Goal: Task Accomplishment & Management: Use online tool/utility

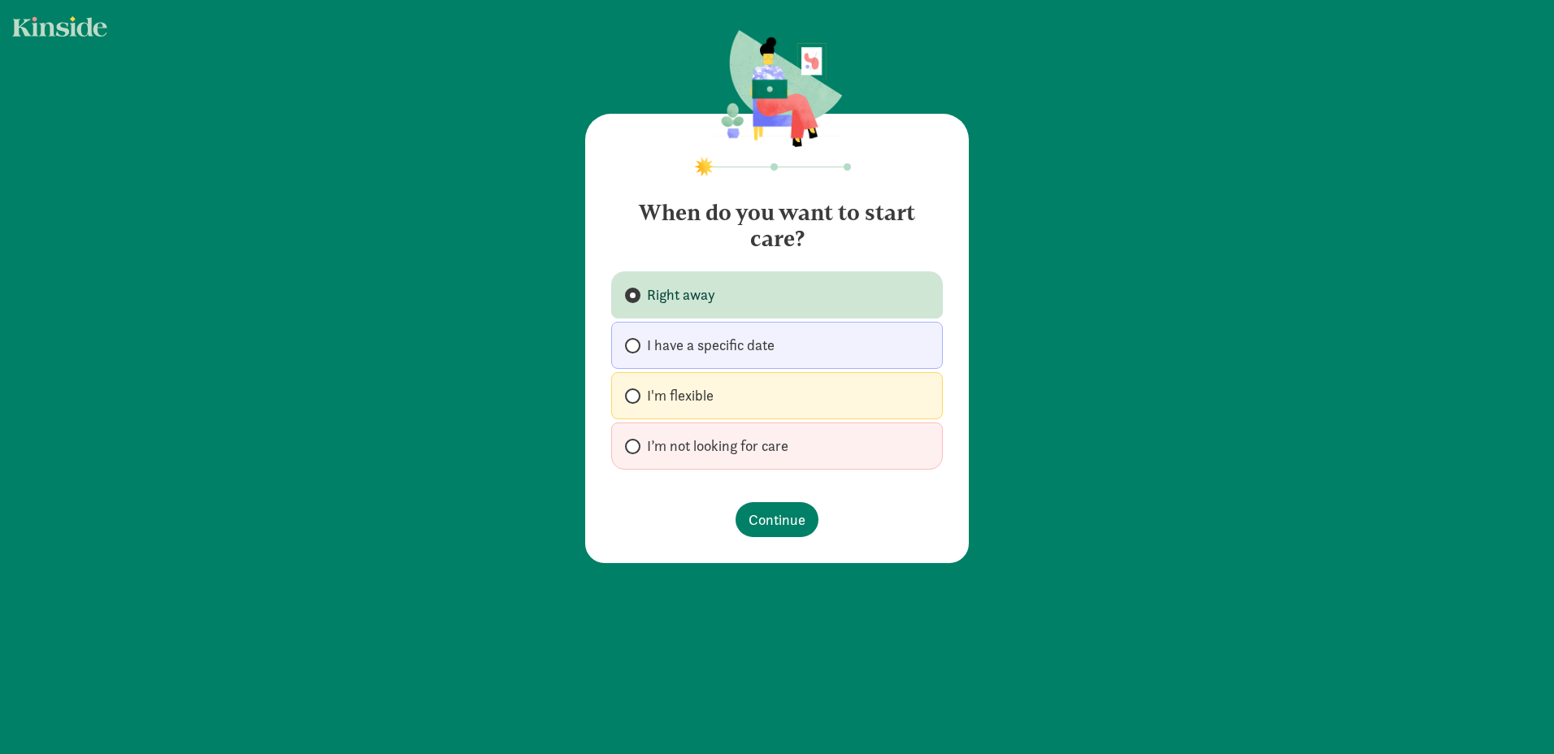
click at [628, 453] on span at bounding box center [632, 446] width 15 height 15
click at [628, 452] on input "I’m not looking for care" at bounding box center [630, 446] width 11 height 11
radio input "true"
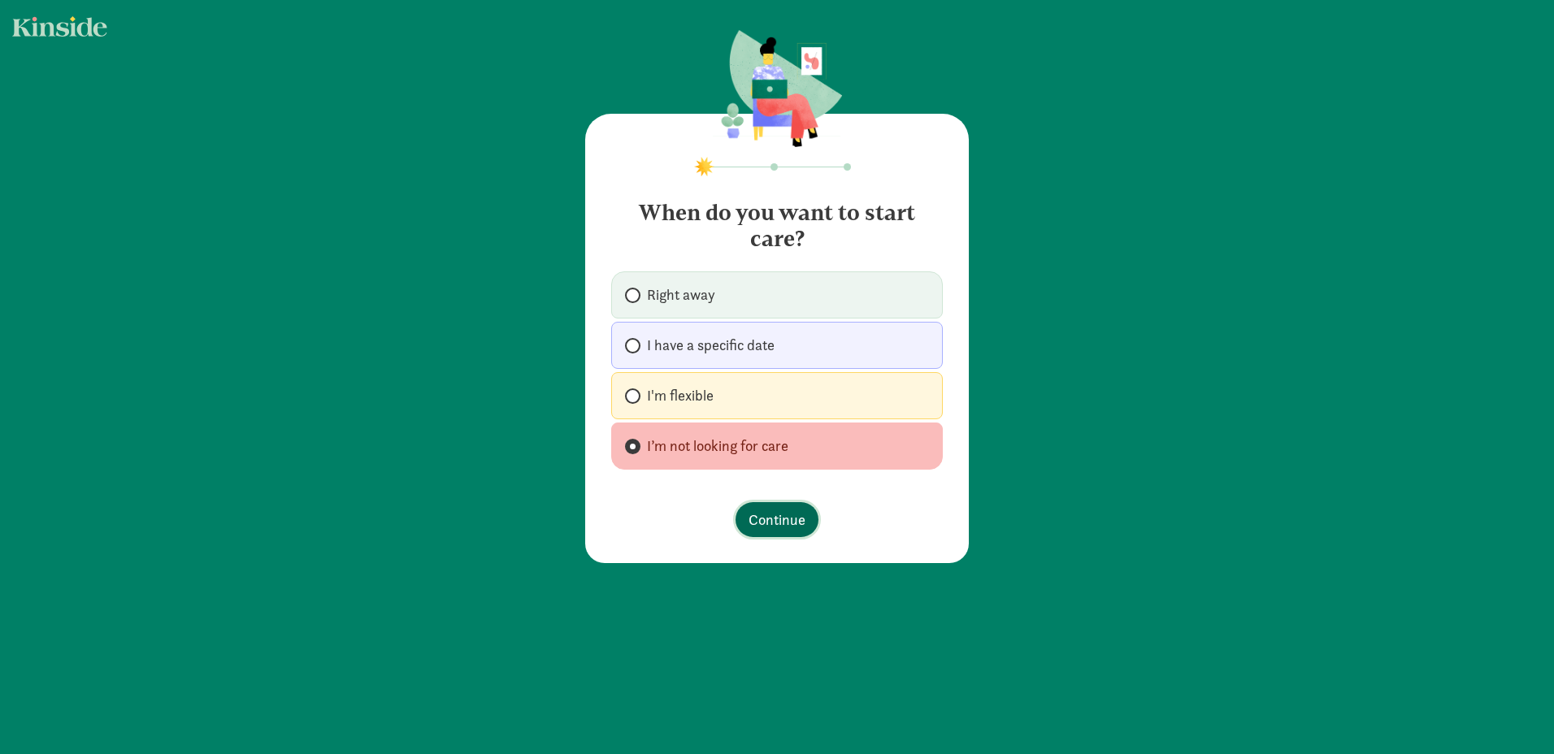
click at [773, 514] on span "Continue" at bounding box center [776, 520] width 57 height 22
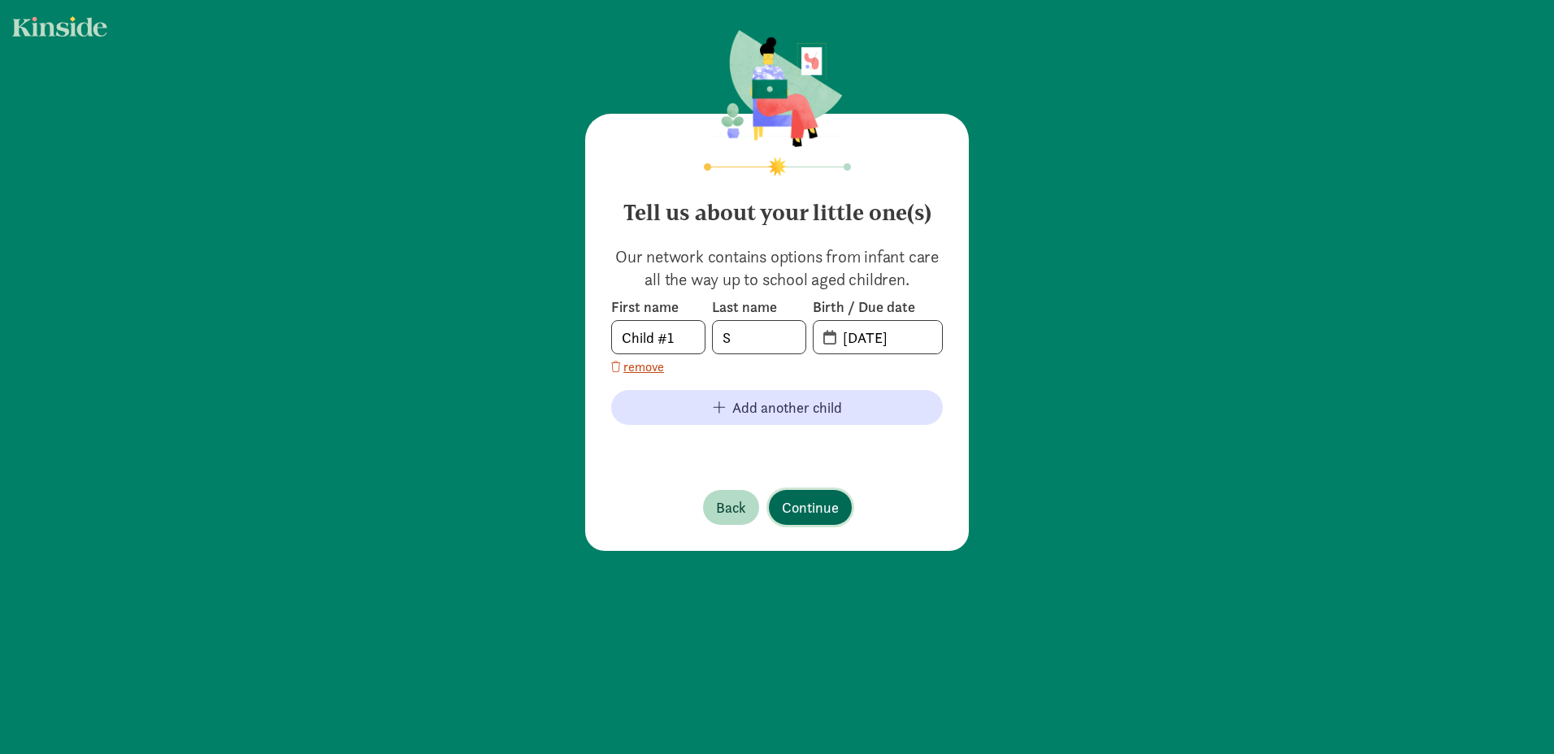
click at [812, 523] on button "Continue" at bounding box center [810, 507] width 83 height 35
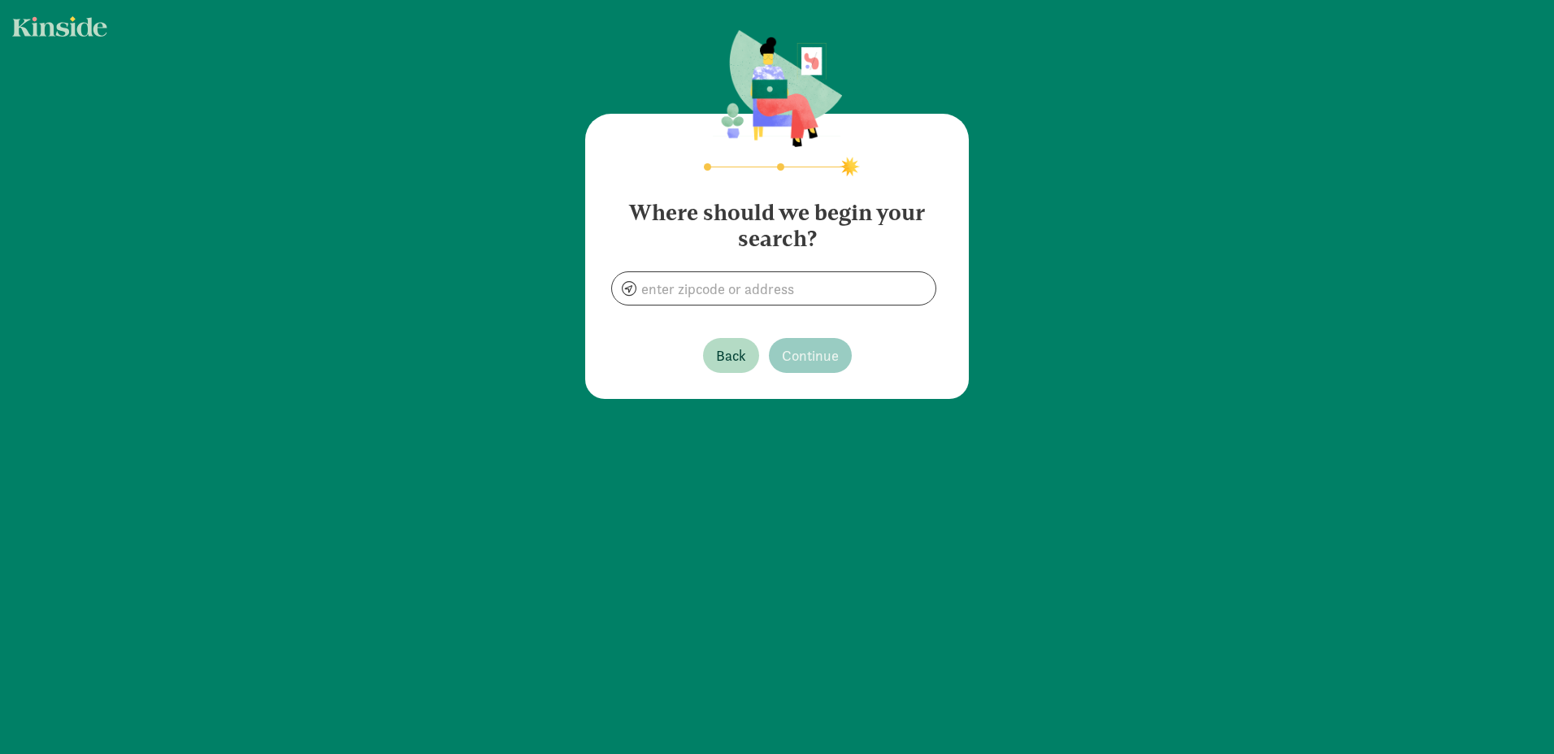
click at [813, 510] on main "Where should we begin your search? Back Continue" at bounding box center [777, 377] width 1554 height 754
click at [798, 290] on input at bounding box center [773, 288] width 323 height 33
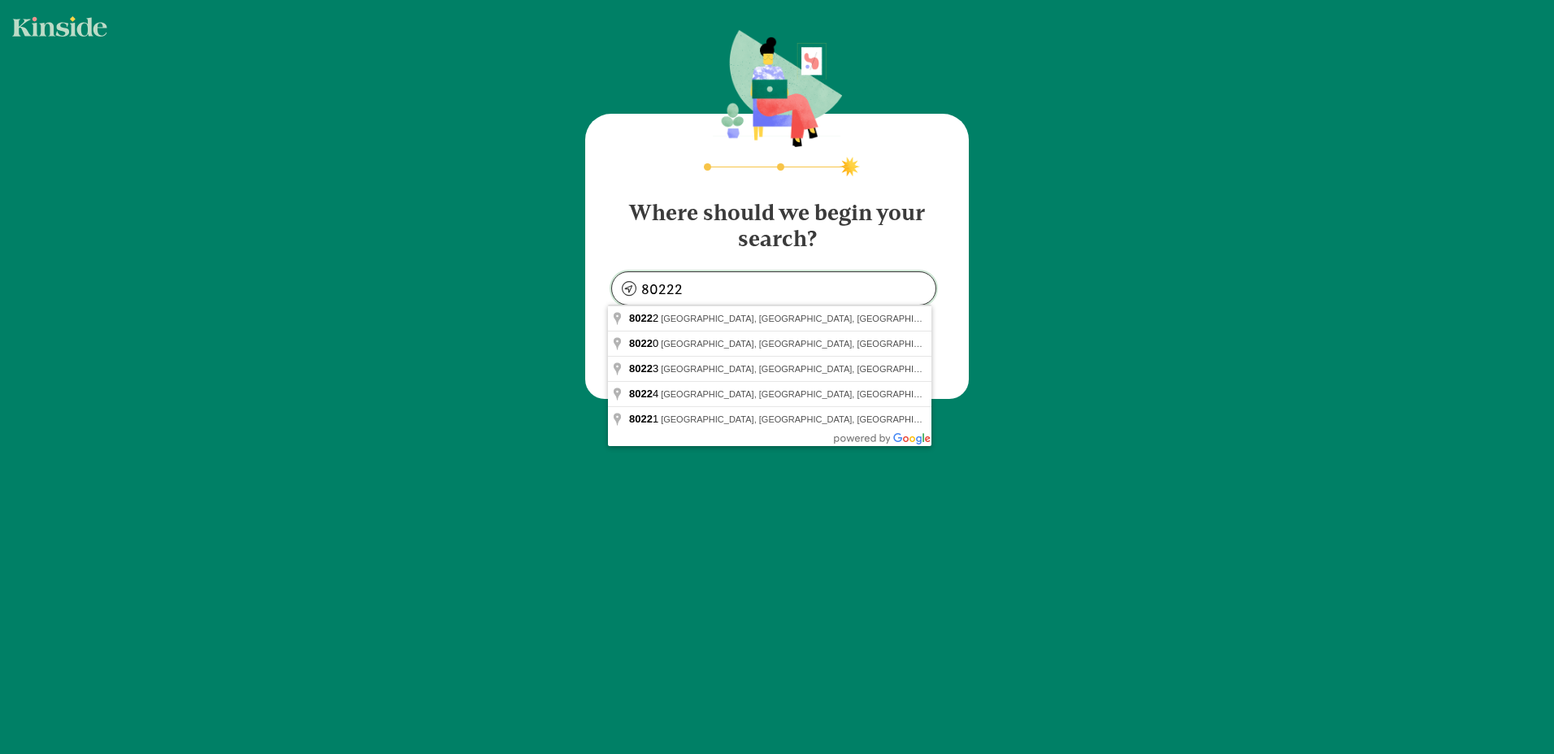
type input "[GEOGRAPHIC_DATA], [GEOGRAPHIC_DATA]"
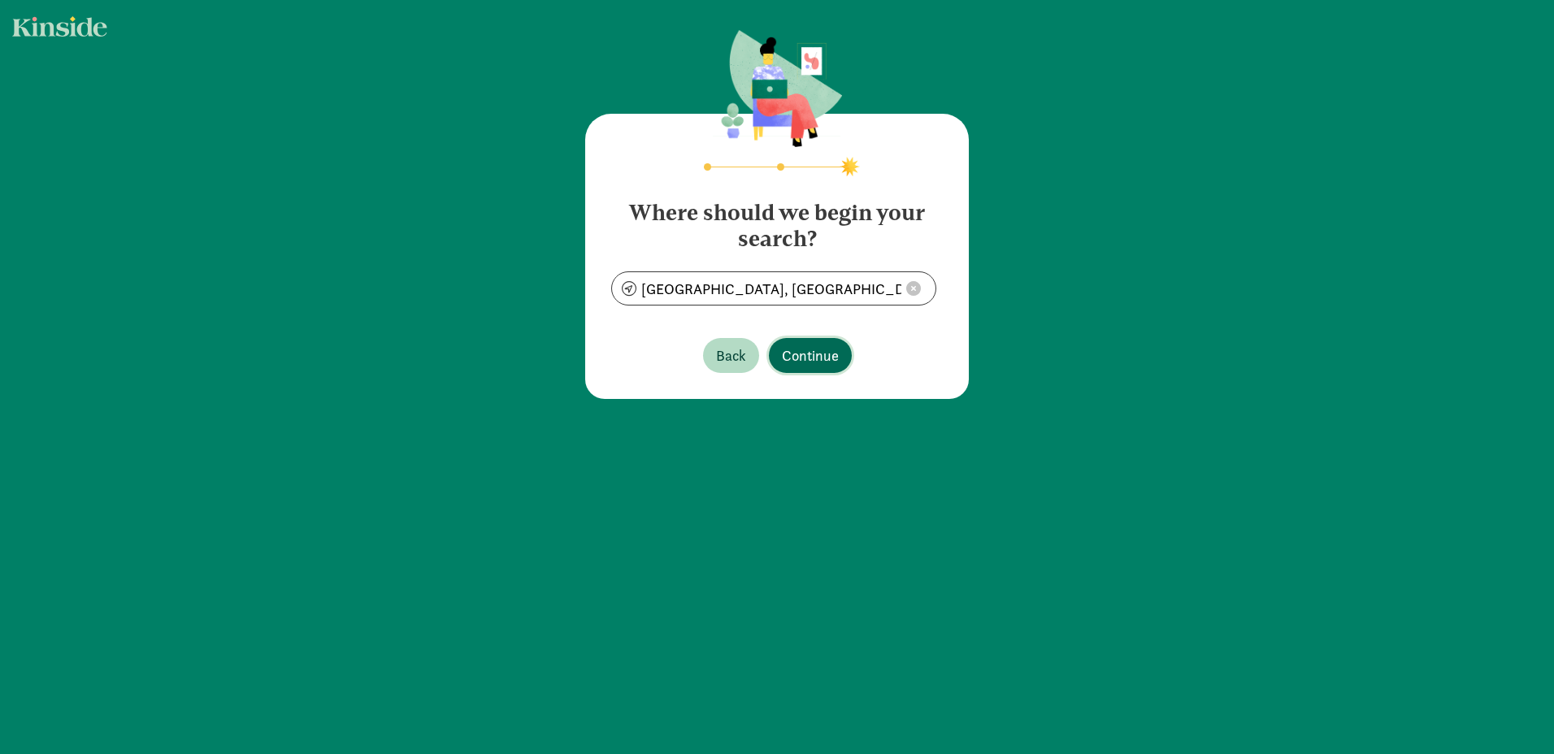
click at [801, 354] on span "Continue" at bounding box center [810, 356] width 57 height 22
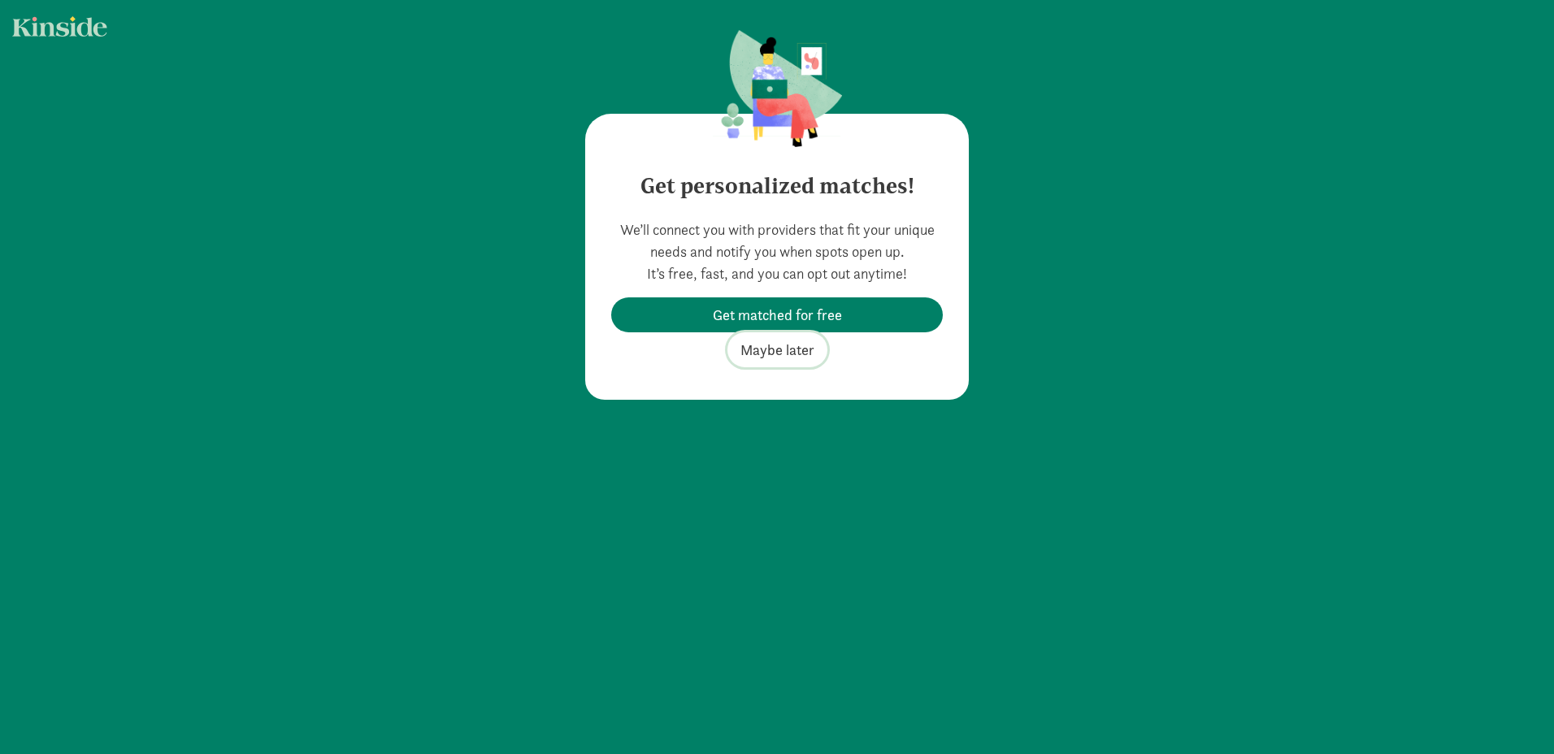
click at [786, 352] on span "Maybe later" at bounding box center [777, 350] width 74 height 22
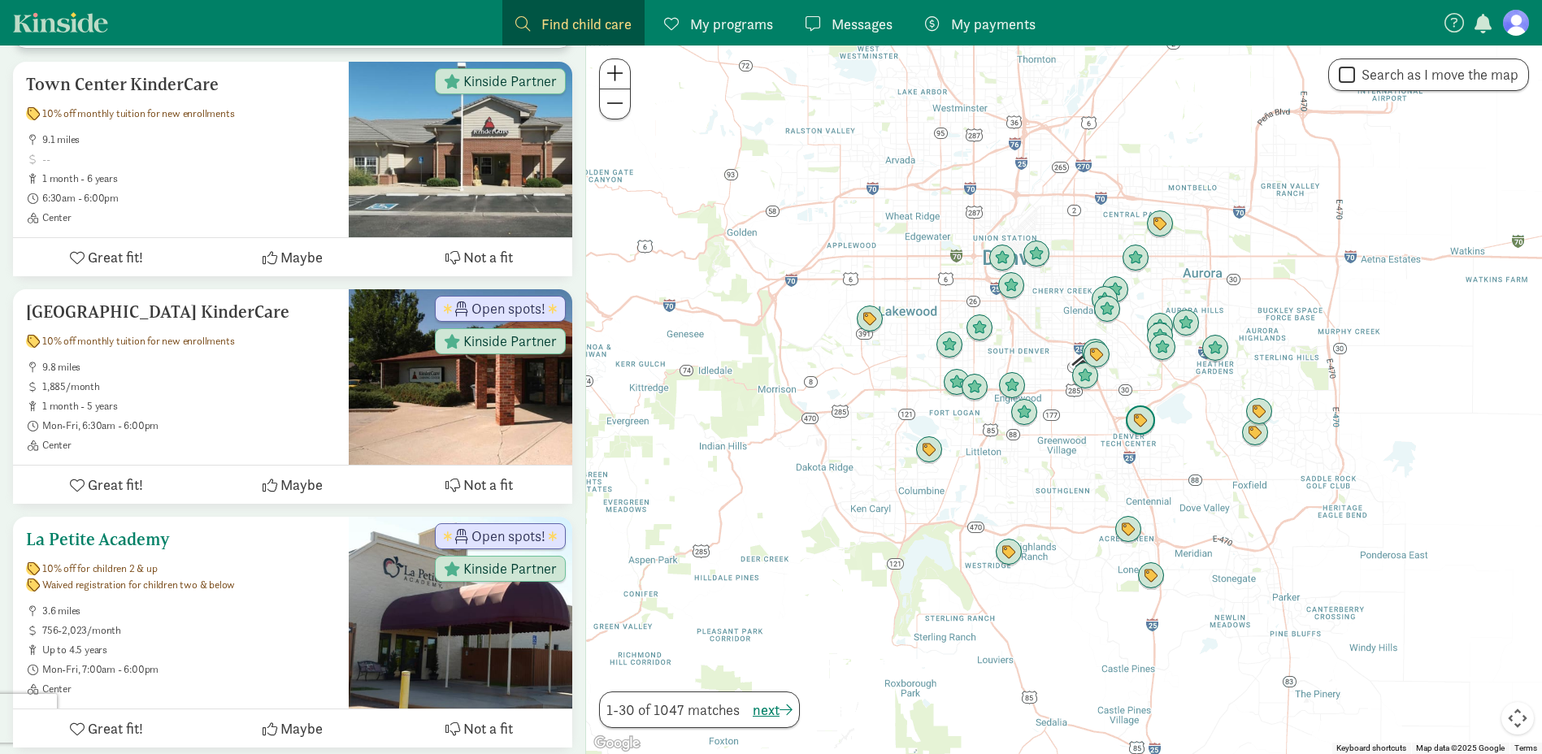
scroll to position [1056, 0]
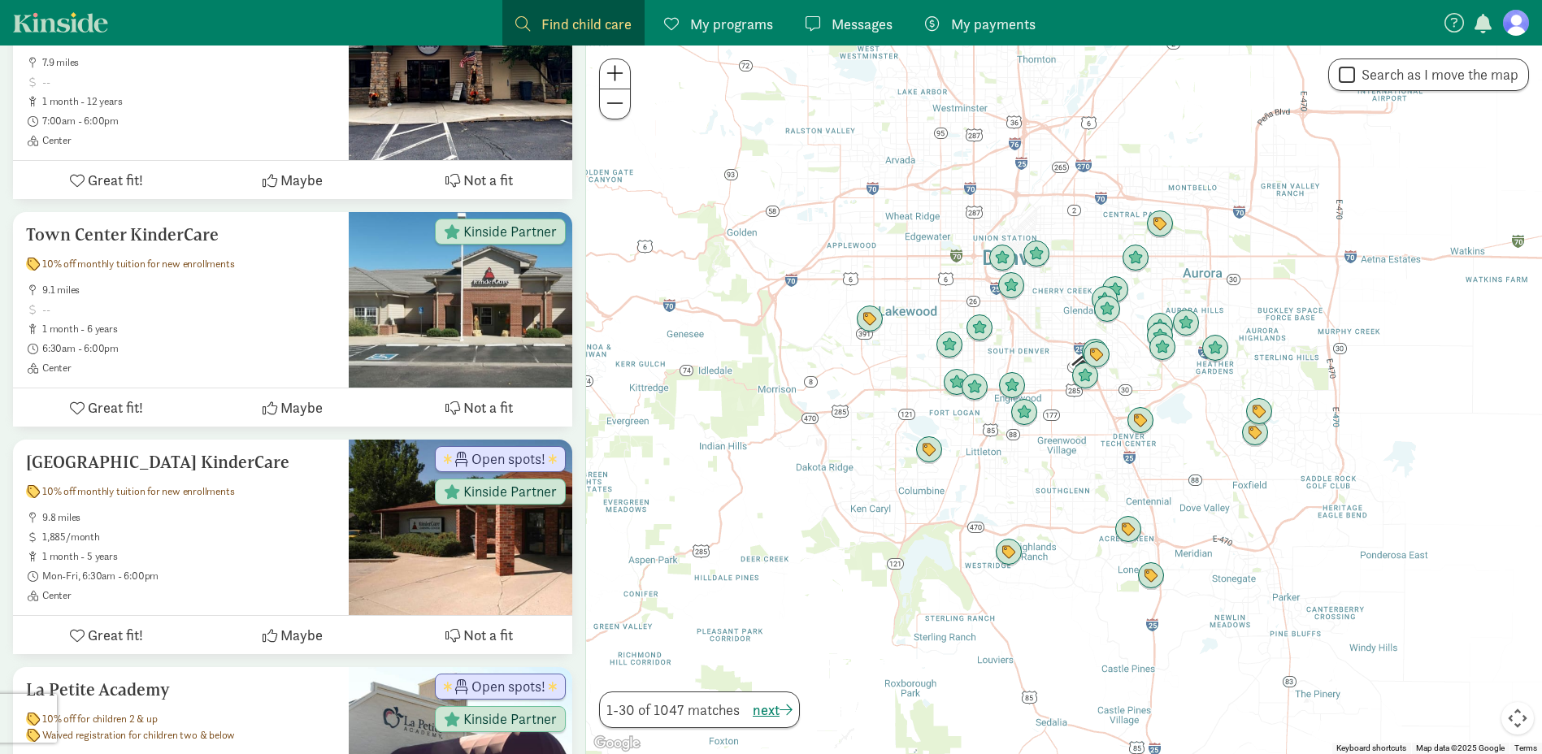
click at [577, 21] on span "Find child care" at bounding box center [586, 24] width 90 height 22
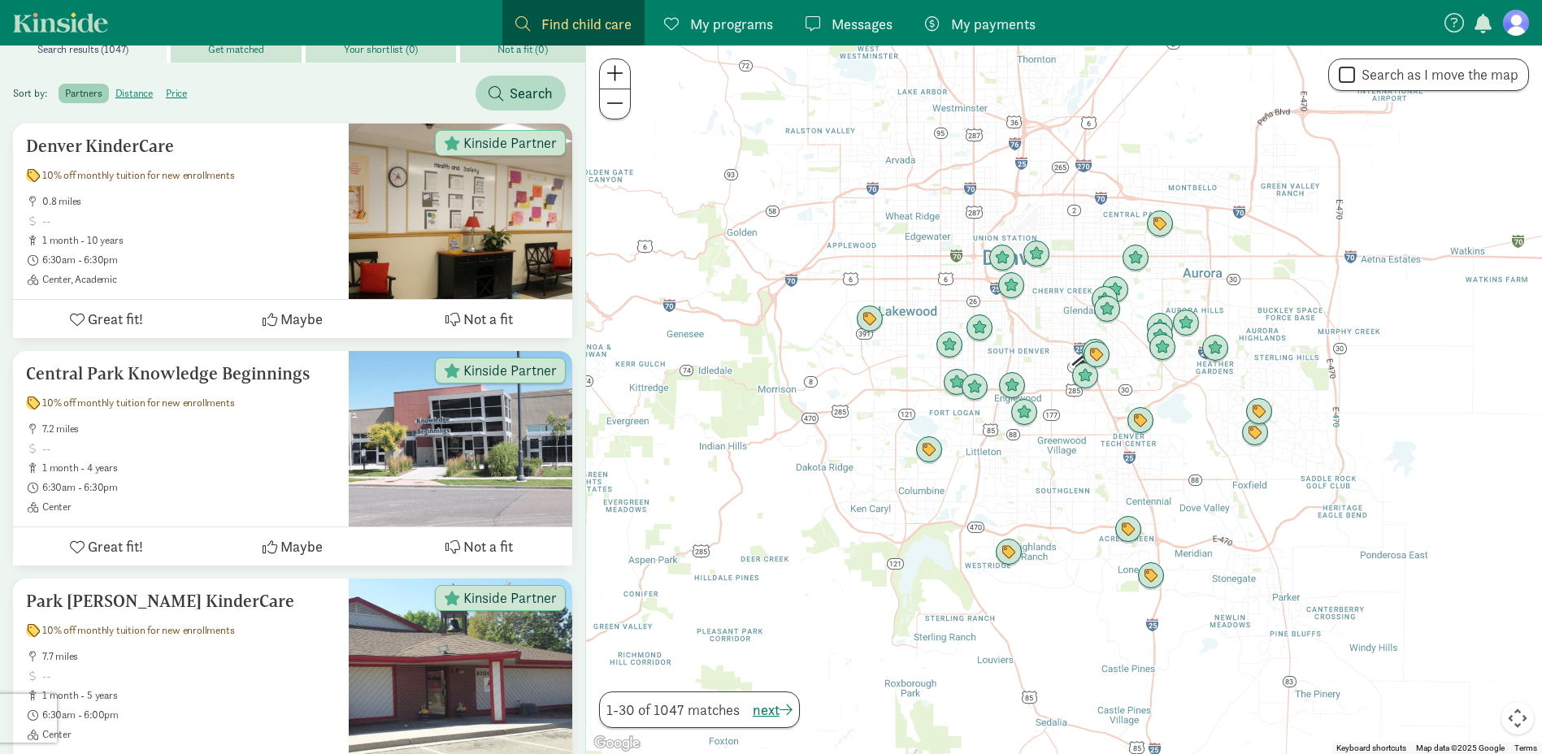
scroll to position [147, 0]
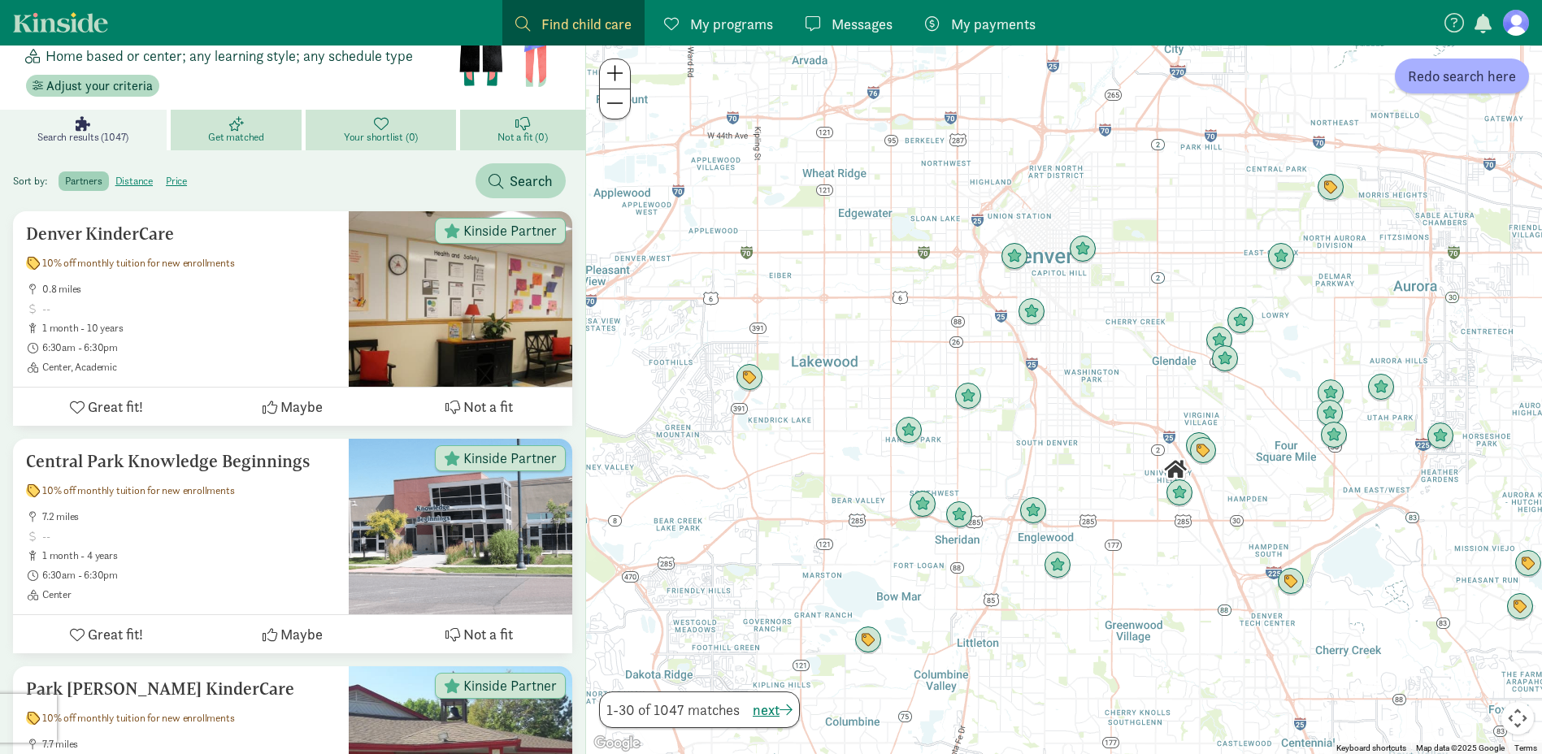
drag, startPoint x: 945, startPoint y: 250, endPoint x: 1011, endPoint y: 396, distance: 159.7
click at [1011, 396] on div at bounding box center [1064, 400] width 956 height 709
